Goal: Task Accomplishment & Management: Manage account settings

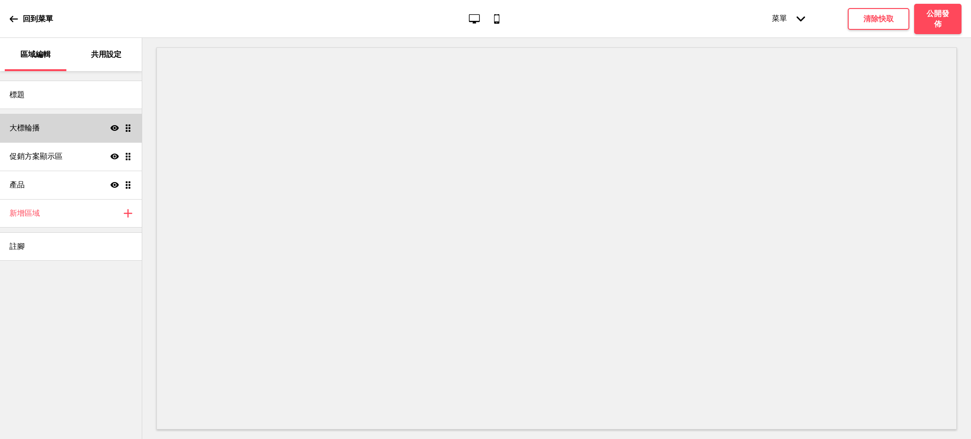
click at [92, 128] on div "大標輪播 顯示 拖曳" at bounding box center [71, 128] width 142 height 28
select select "10000"
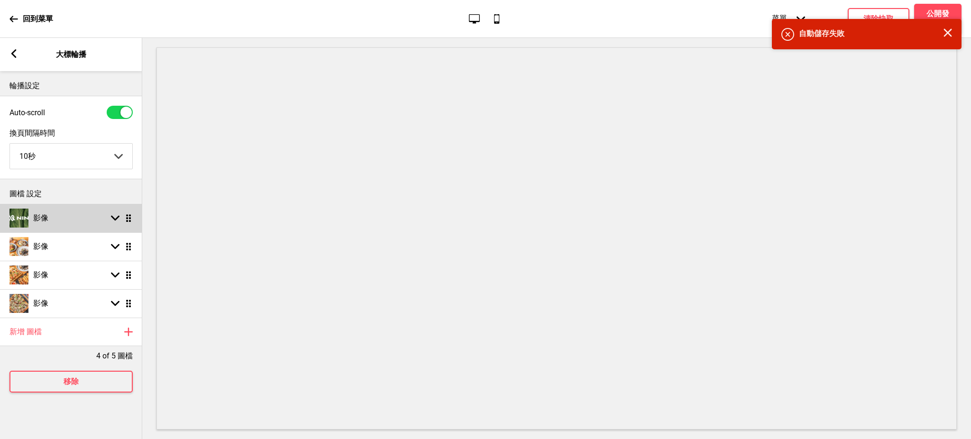
click at [113, 222] on rect at bounding box center [115, 218] width 9 height 9
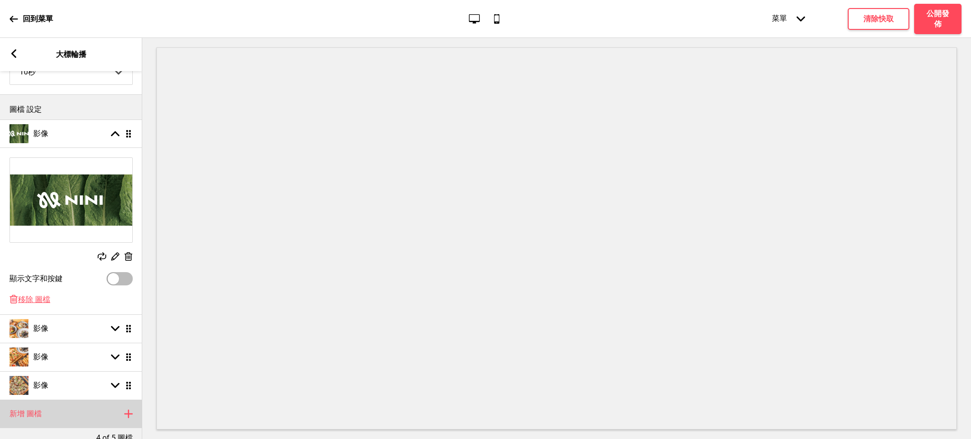
scroll to position [148, 0]
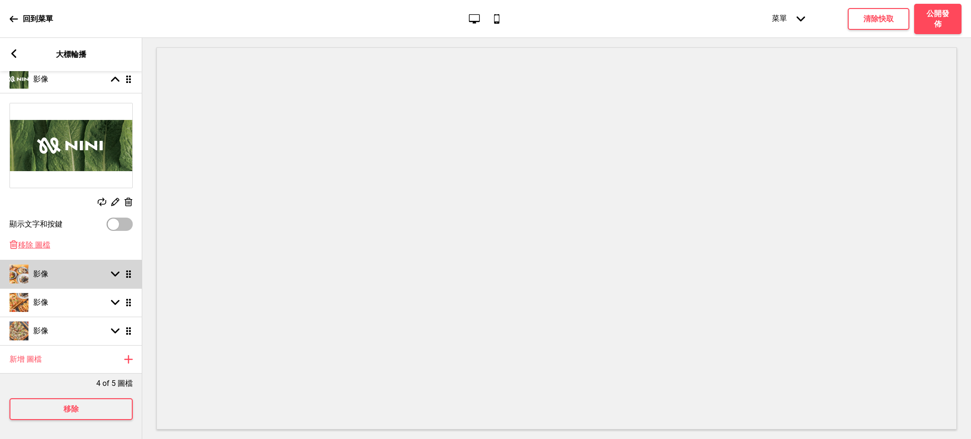
click at [112, 272] on icon at bounding box center [115, 274] width 9 height 5
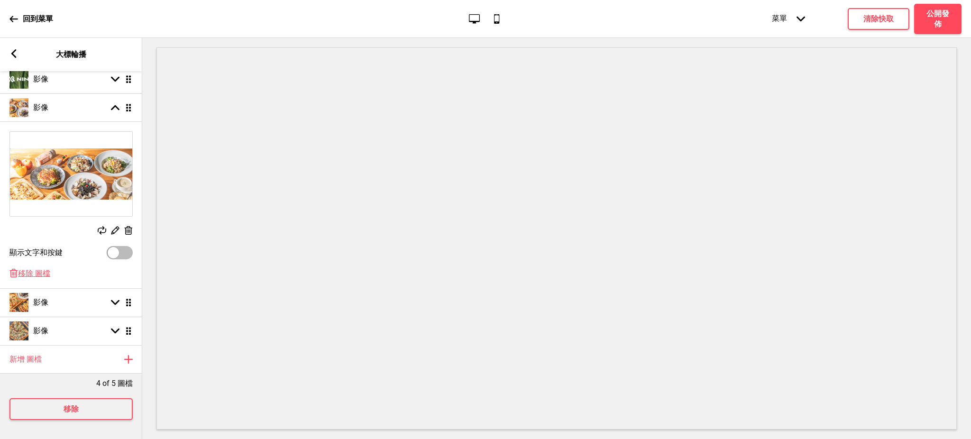
click at [116, 247] on div at bounding box center [113, 252] width 11 height 11
checkbox input "true"
select select "right"
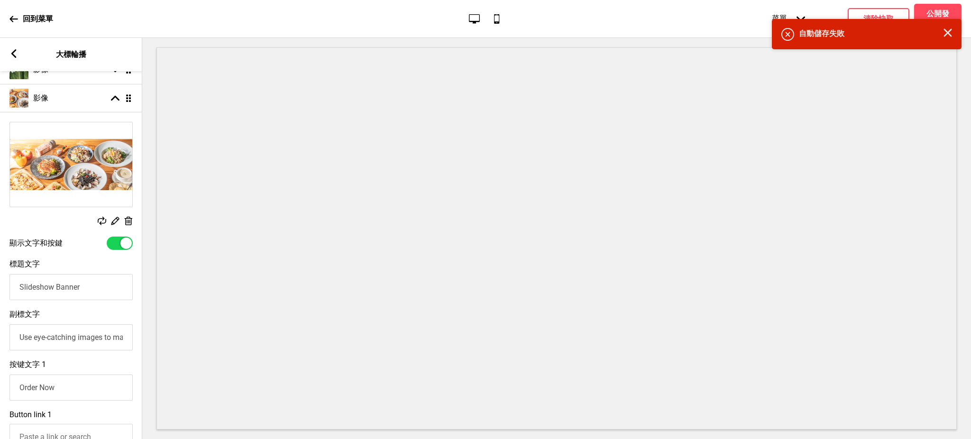
drag, startPoint x: 93, startPoint y: 285, endPoint x: 0, endPoint y: 268, distance: 94.9
click at [0, 268] on div "標題文字 Slideshow Banner" at bounding box center [71, 280] width 142 height 50
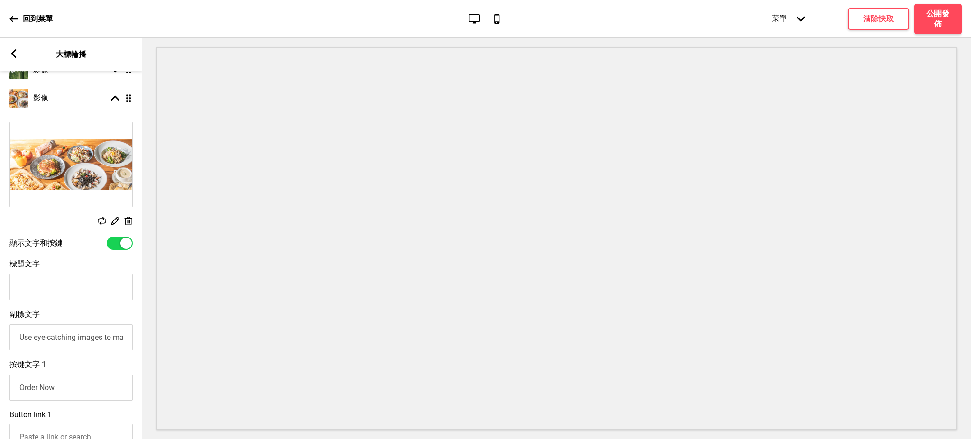
click at [73, 290] on input "標題文字" at bounding box center [70, 287] width 123 height 26
type input "f"
type input "全網最優惠價格"
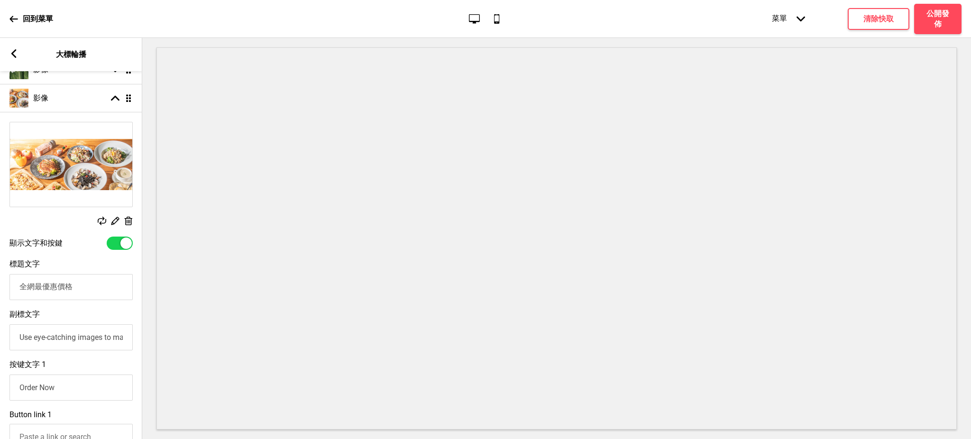
click at [80, 342] on input "Use eye-catching images to make a strong first impression of your brand" at bounding box center [70, 337] width 123 height 26
click at [71, 392] on input "Order Now" at bounding box center [70, 387] width 123 height 26
click at [99, 286] on input "全網最優惠價格" at bounding box center [70, 287] width 123 height 26
drag, startPoint x: 40, startPoint y: 288, endPoint x: 11, endPoint y: 288, distance: 28.9
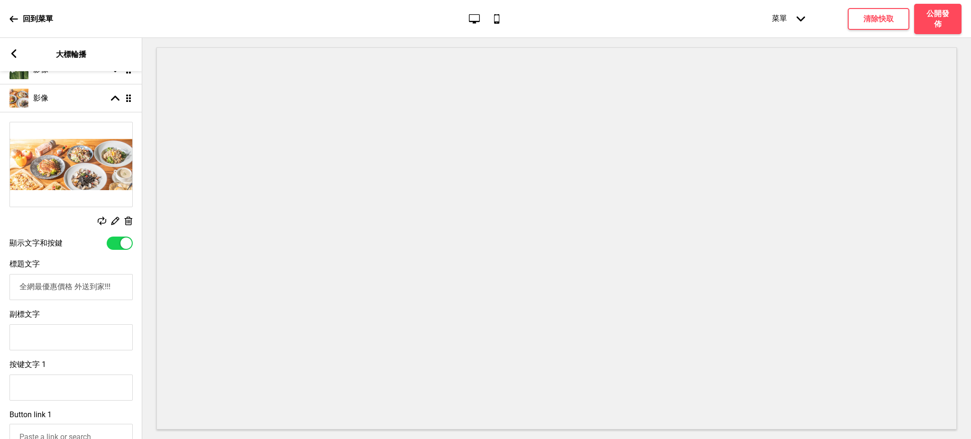
click at [11, 288] on input "全網最優惠價格 外送到家!!!" at bounding box center [70, 287] width 123 height 26
type input "全網最優惠價格 外送到家!!!"
click at [77, 339] on input "副標文字" at bounding box center [70, 337] width 123 height 26
type input "比UBER還划算"
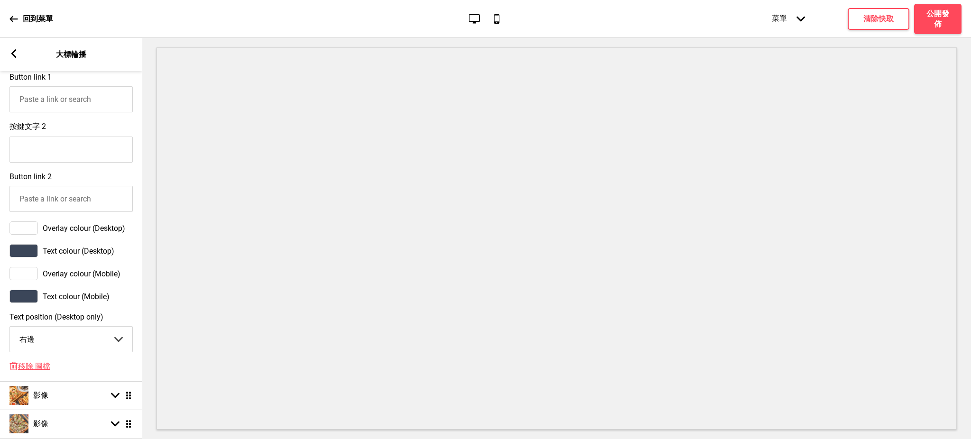
scroll to position [570, 0]
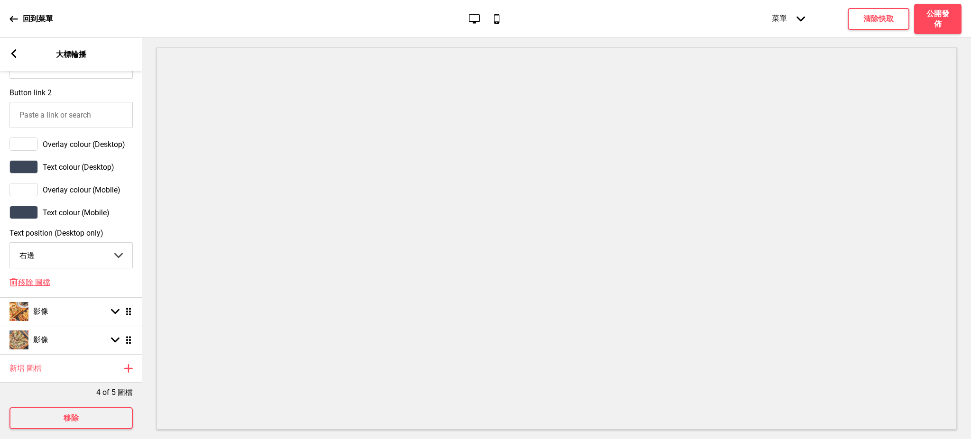
click at [62, 260] on select "中間 左邊 右邊" at bounding box center [71, 255] width 122 height 25
select select "center"
click at [10, 248] on select "中間 左邊 右邊" at bounding box center [71, 255] width 122 height 25
click at [65, 318] on div "影像 箭頭down 拖曳" at bounding box center [71, 311] width 142 height 28
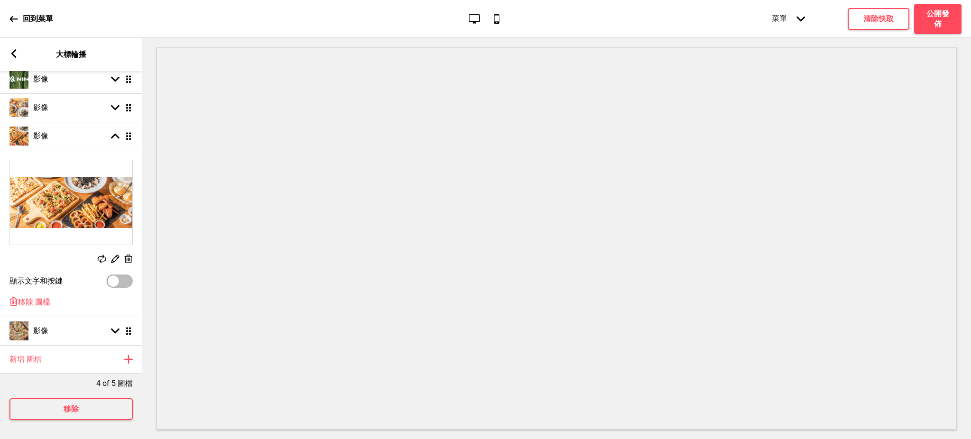
scroll to position [0, 0]
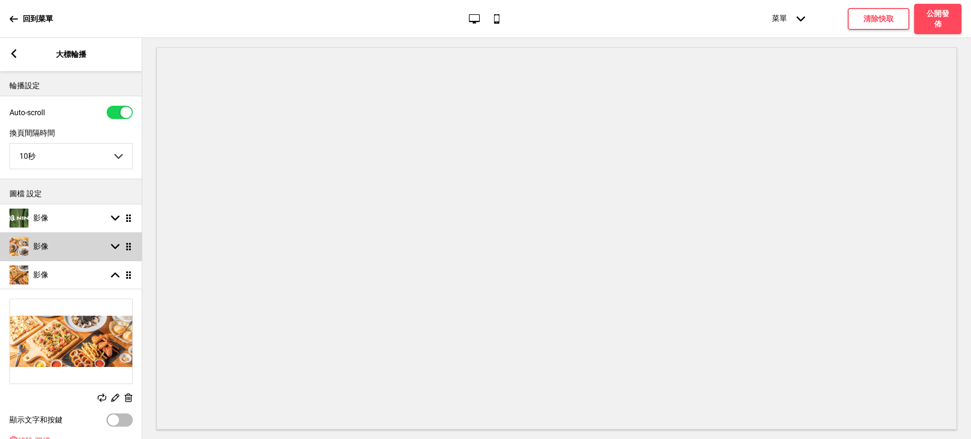
click at [76, 243] on div "影像 箭頭down 拖曳" at bounding box center [71, 246] width 142 height 28
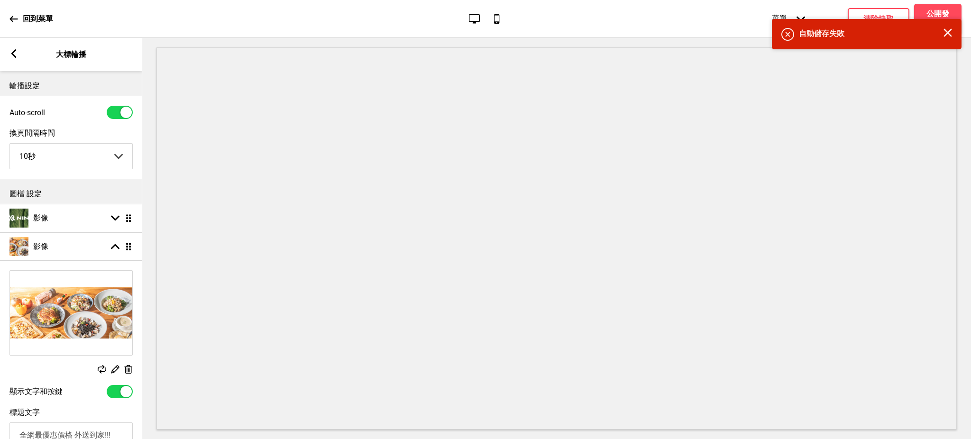
scroll to position [168, 0]
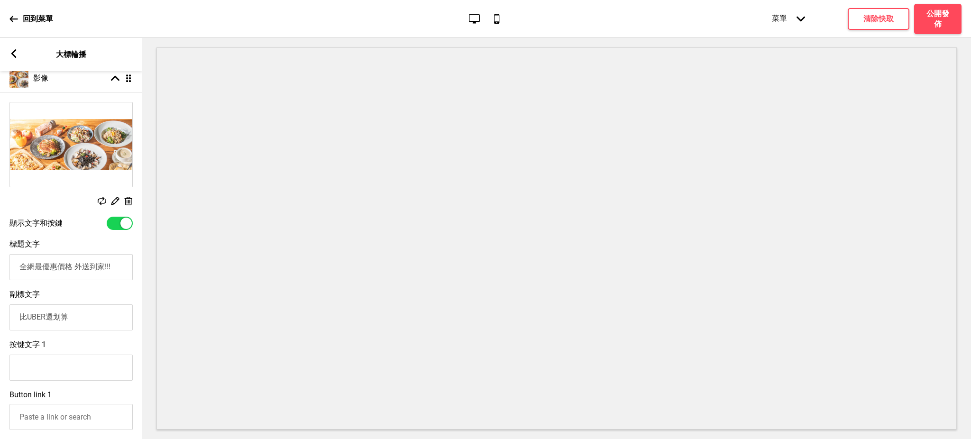
drag, startPoint x: 104, startPoint y: 268, endPoint x: 117, endPoint y: 266, distance: 13.4
click at [117, 266] on input "全網最優惠價格 外送到家!!!" at bounding box center [70, 267] width 123 height 26
type input "全網最優惠價格 外送到家"
click at [73, 325] on input "比UBER還划算" at bounding box center [70, 317] width 123 height 26
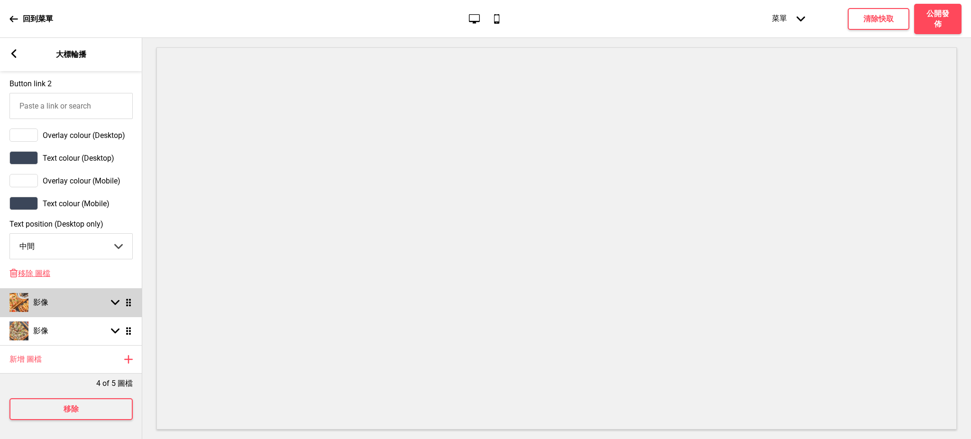
type input "比UBER還划算！"
click at [77, 293] on div "影像 箭頭down 拖曳" at bounding box center [71, 302] width 142 height 28
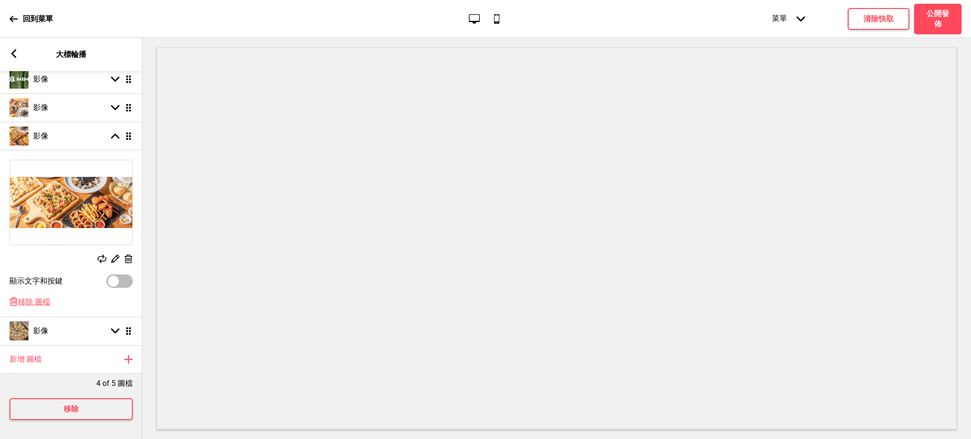
click at [108, 275] on div at bounding box center [113, 280] width 11 height 11
checkbox input "true"
select select "right"
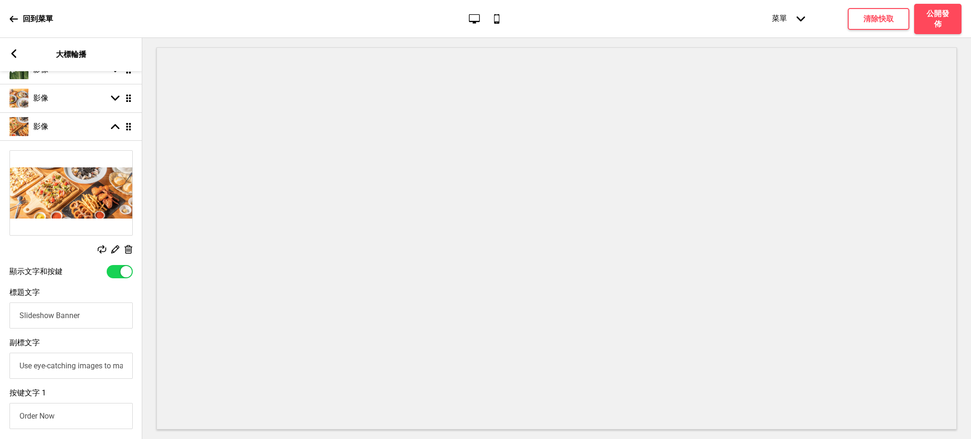
scroll to position [190, 0]
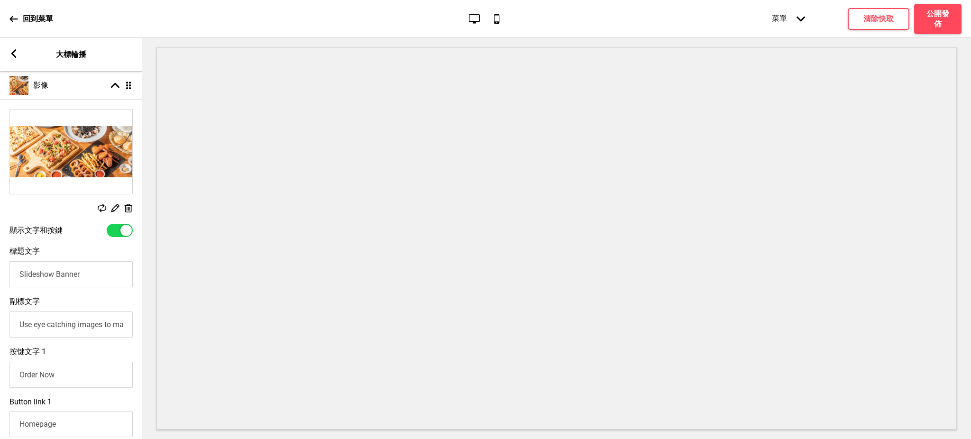
drag, startPoint x: 107, startPoint y: 277, endPoint x: 0, endPoint y: 264, distance: 107.9
click at [0, 264] on div "標題文字 Slideshow Banner" at bounding box center [71, 267] width 142 height 50
drag, startPoint x: 72, startPoint y: 277, endPoint x: 66, endPoint y: 276, distance: 5.8
click at [66, 276] on input "網路預訂自取　享獨家９折優惠" at bounding box center [70, 274] width 123 height 26
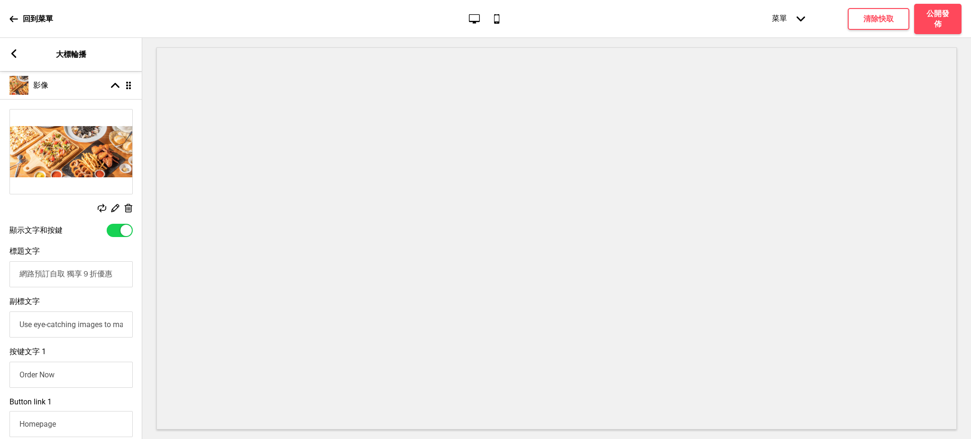
type input "網路預訂自取 獨享９折優惠"
click at [89, 327] on input "Use eye-catching images to make a strong first impression of your brand" at bounding box center [70, 324] width 123 height 26
click at [73, 381] on input "Order Now" at bounding box center [70, 375] width 123 height 26
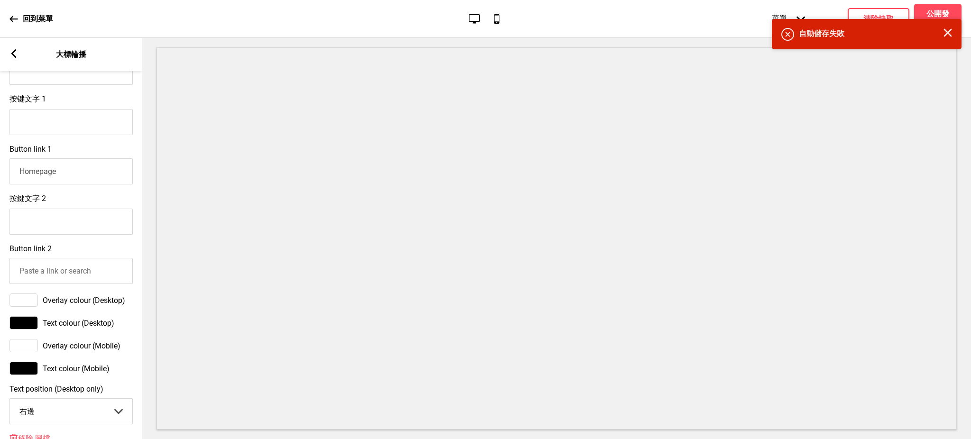
scroll to position [526, 0]
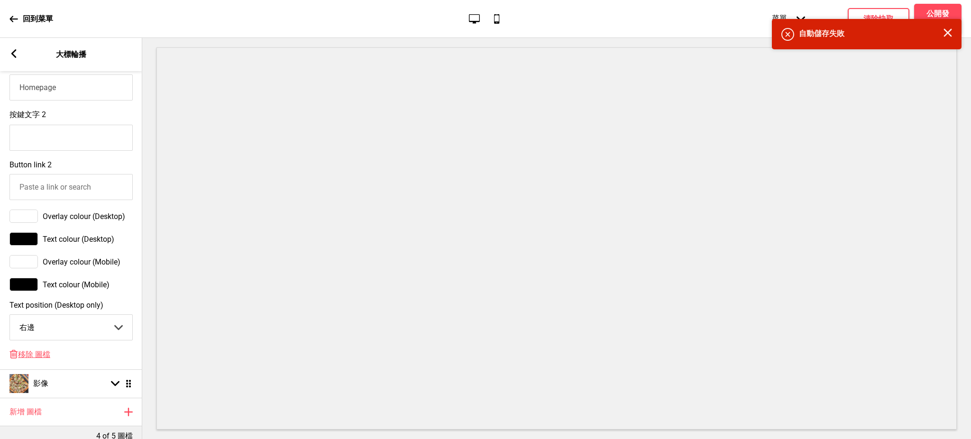
click at [63, 330] on select "中間 左邊 右邊" at bounding box center [71, 327] width 122 height 25
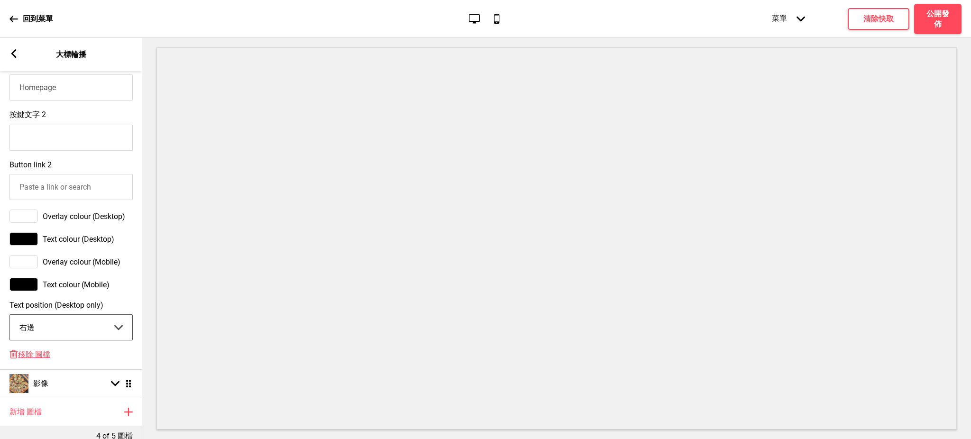
select select "center"
click at [10, 320] on select "中間 左邊 右邊" at bounding box center [71, 327] width 122 height 25
click at [31, 223] on div at bounding box center [23, 215] width 28 height 13
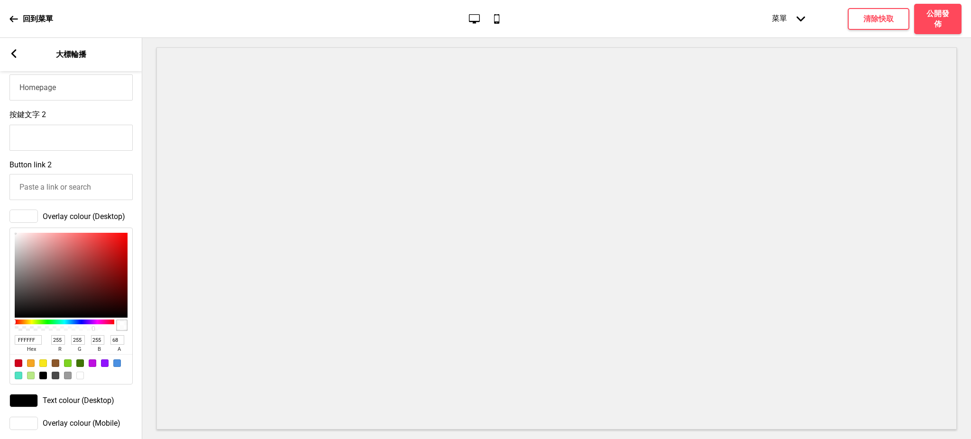
click at [82, 331] on div at bounding box center [64, 328] width 97 height 5
type input "90"
click at [103, 331] on div at bounding box center [64, 328] width 97 height 5
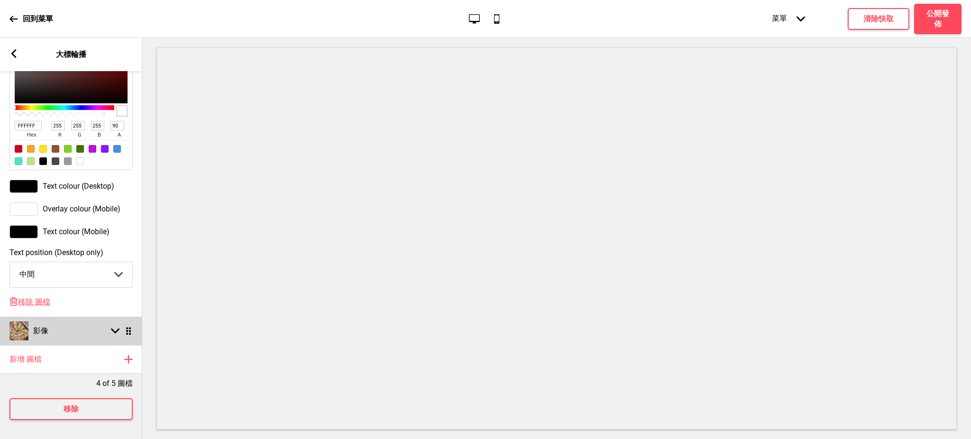
click at [102, 317] on div "影像 箭頭down 拖曳" at bounding box center [71, 331] width 142 height 28
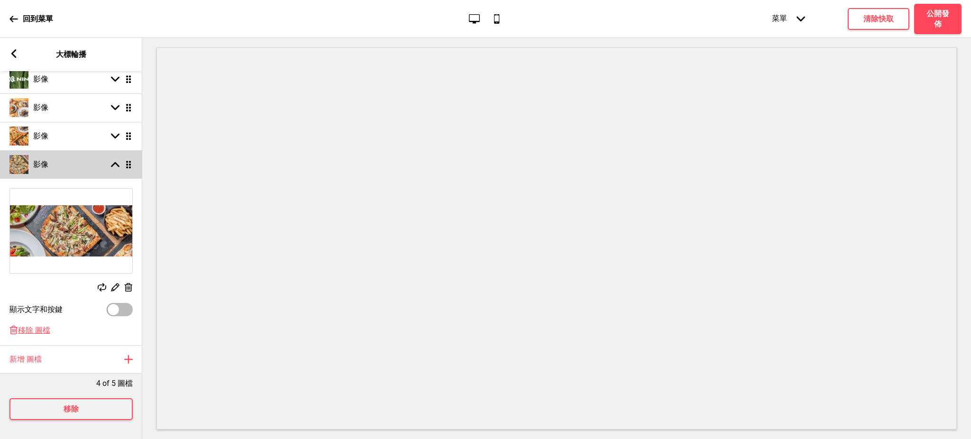
scroll to position [148, 0]
click at [122, 303] on div at bounding box center [120, 309] width 26 height 13
checkbox input "true"
select select "right"
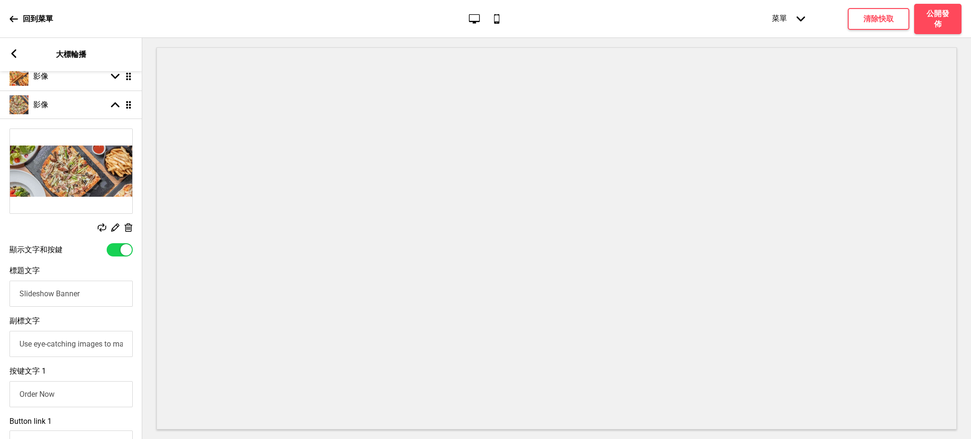
scroll to position [209, 0]
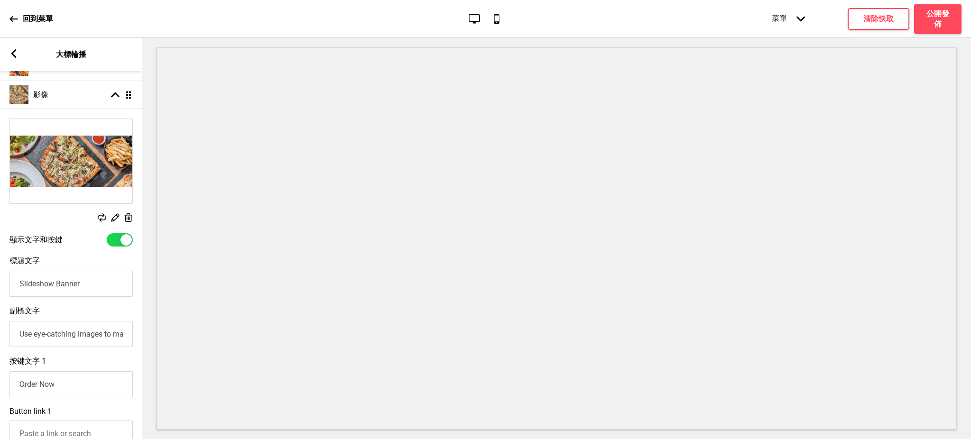
drag, startPoint x: 99, startPoint y: 285, endPoint x: 0, endPoint y: 275, distance: 99.1
click at [0, 275] on div "標題文字 Slideshow Banner" at bounding box center [71, 276] width 142 height 50
type input "公"
type input "辦公室/聚餐派對"
click at [36, 331] on input "Use eye-catching images to make a strong first impression of your brand" at bounding box center [70, 334] width 123 height 26
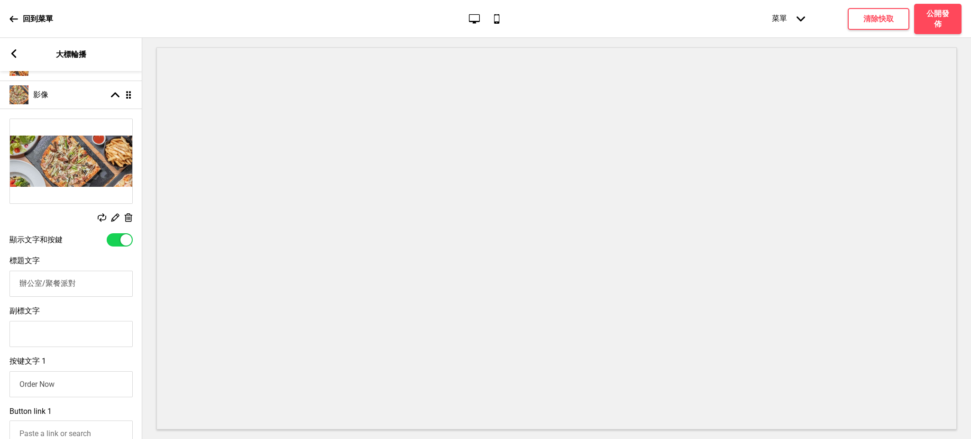
click at [55, 376] on input "Order Now" at bounding box center [70, 384] width 123 height 26
click at [86, 285] on input "辦公室/聚餐派對" at bounding box center [70, 284] width 123 height 26
click at [45, 284] on input "辦公室/聚餐派對 滿額免運送到家" at bounding box center [70, 284] width 123 height 26
click at [73, 284] on input "辦公室 聚餐派對 滿額免運送到家" at bounding box center [70, 284] width 123 height 26
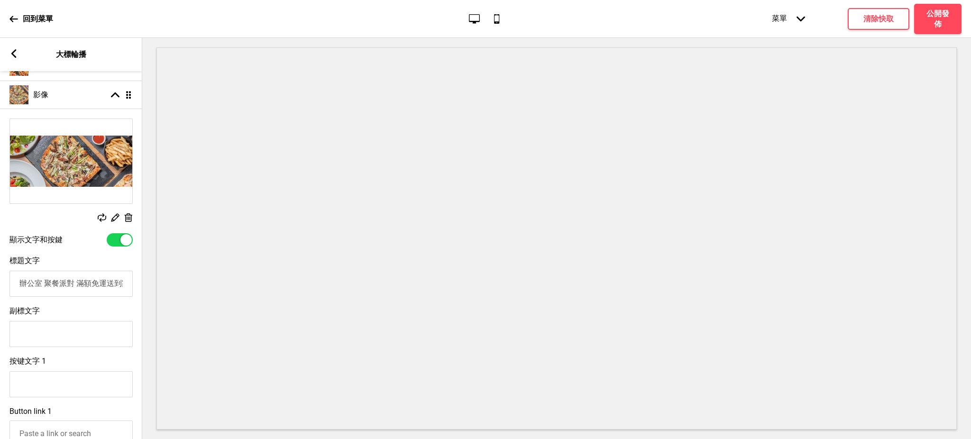
paste input "🎉"
drag, startPoint x: 46, startPoint y: 284, endPoint x: 11, endPoint y: 283, distance: 35.6
click at [11, 283] on input "辦公室 聚餐派對🎉滿額免運送到家" at bounding box center [70, 284] width 123 height 26
type input "聚餐派對🎉滿額免運送到家"
click at [17, 55] on rect at bounding box center [13, 53] width 9 height 9
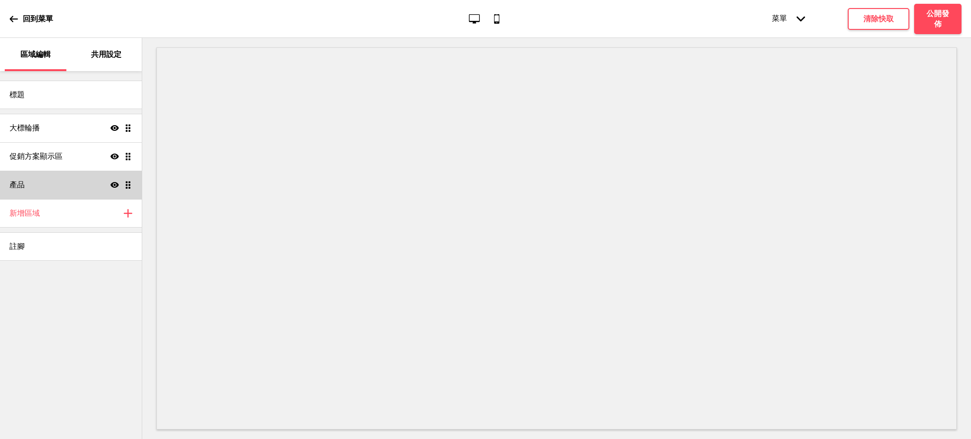
click at [39, 178] on div "產品 顯示 拖曳" at bounding box center [71, 185] width 142 height 28
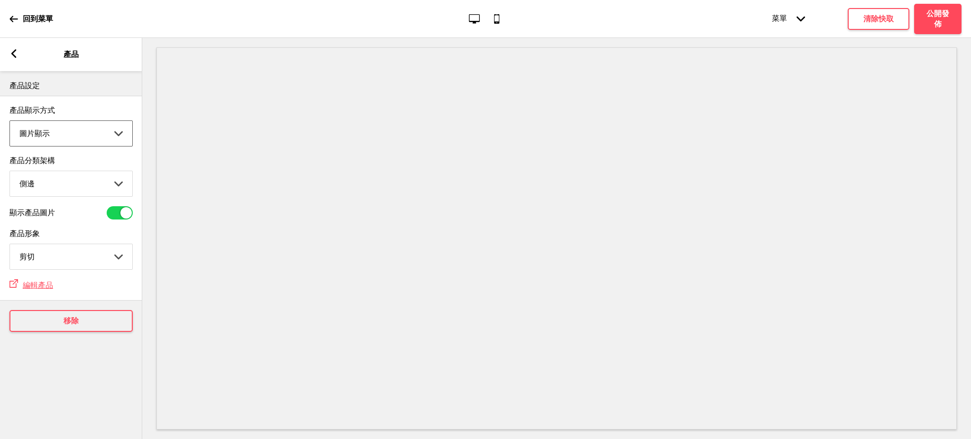
click at [66, 132] on select "圖片顯示 清單顯示" at bounding box center [71, 133] width 122 height 25
click at [59, 191] on select "頂端 側邊" at bounding box center [71, 183] width 122 height 25
select select "top"
click at [10, 172] on select "頂端 側邊" at bounding box center [71, 183] width 122 height 25
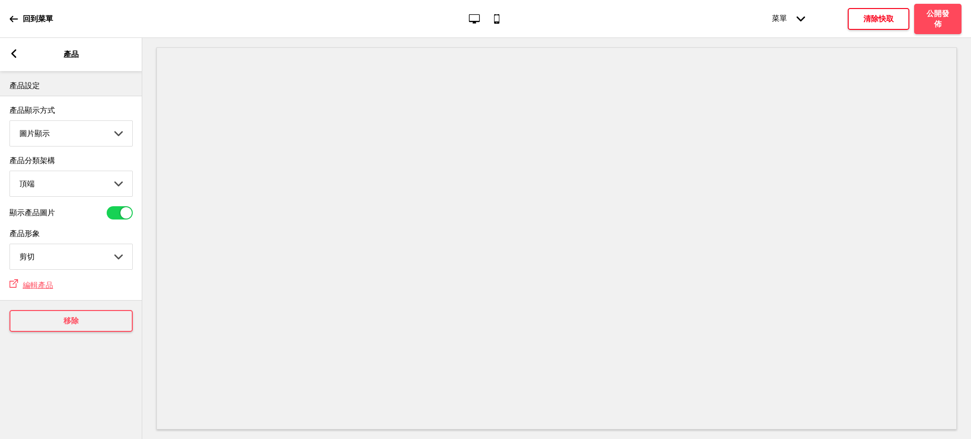
click at [877, 19] on h4 "清除快取" at bounding box center [878, 19] width 30 height 10
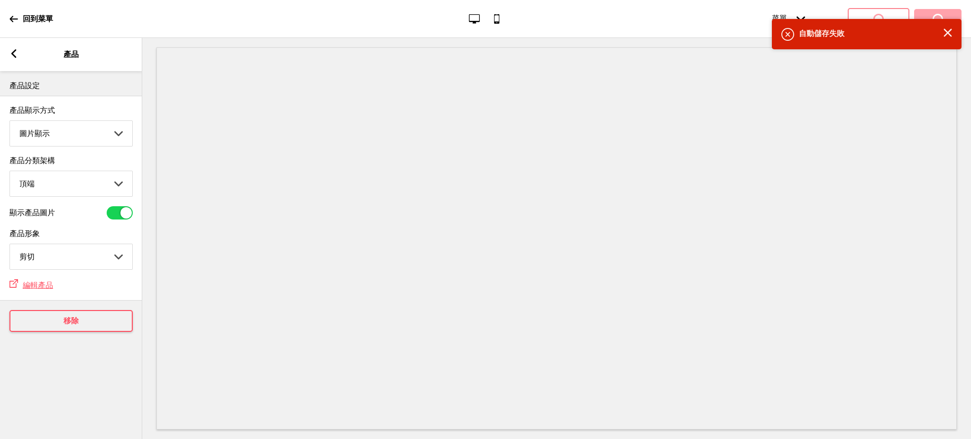
click at [951, 30] on icon "关闭" at bounding box center [947, 32] width 9 height 9
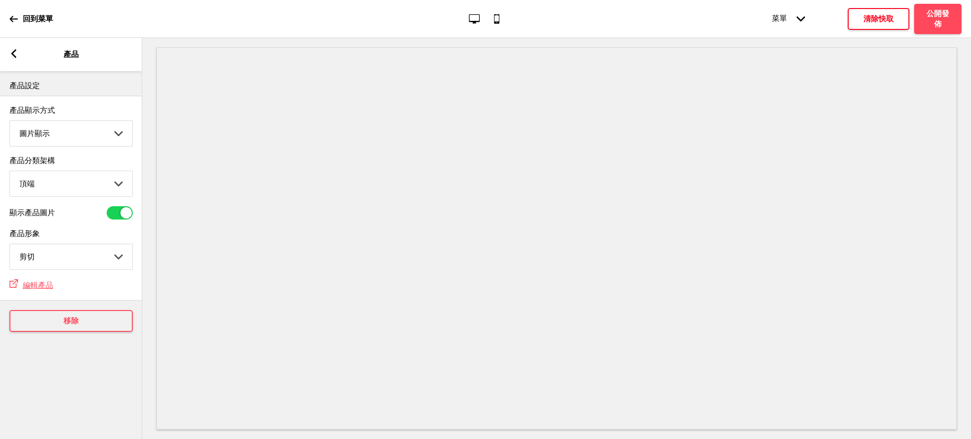
click at [873, 18] on h4 "清除快取" at bounding box center [878, 19] width 30 height 10
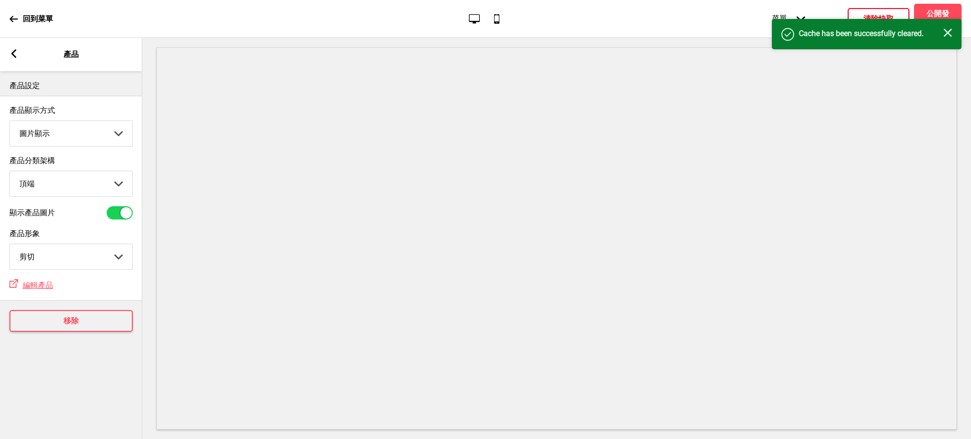
click at [949, 35] on rect at bounding box center [947, 32] width 9 height 9
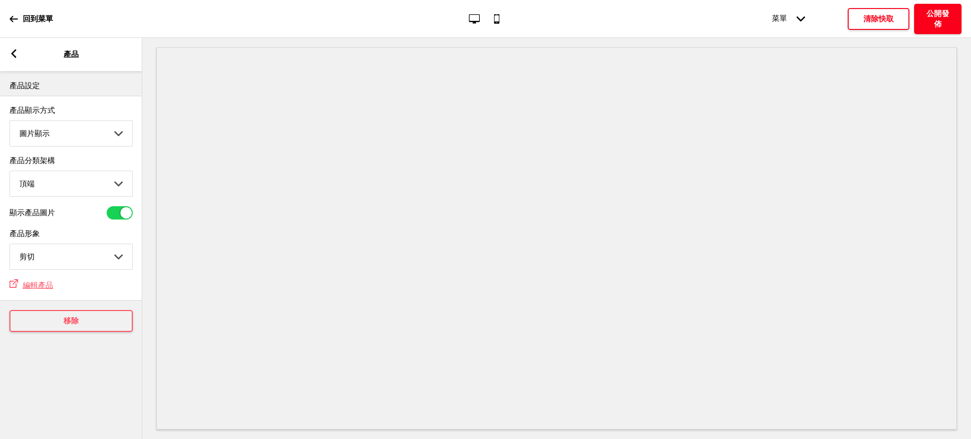
click at [931, 19] on h4 "公開發佈" at bounding box center [937, 19] width 28 height 21
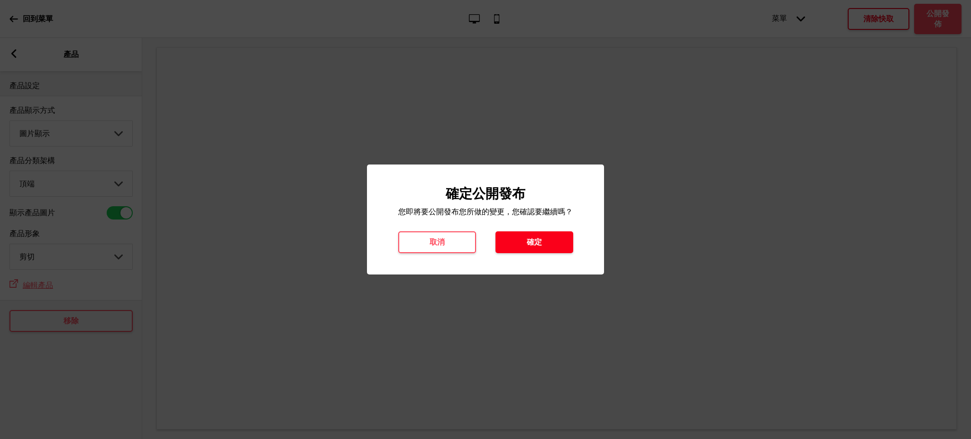
click at [537, 240] on h4 "確定" at bounding box center [534, 242] width 15 height 10
